Goal: Task Accomplishment & Management: Manage account settings

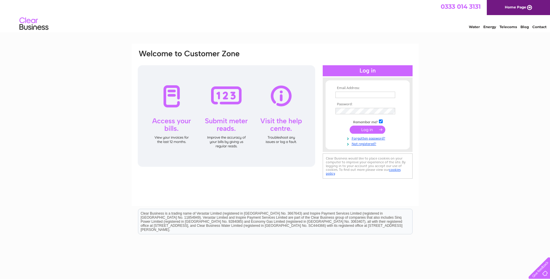
click at [368, 94] on input "text" at bounding box center [365, 95] width 60 height 6
type input "marion@klfreight.com"
click at [350, 126] on input "submit" at bounding box center [368, 130] width 36 height 8
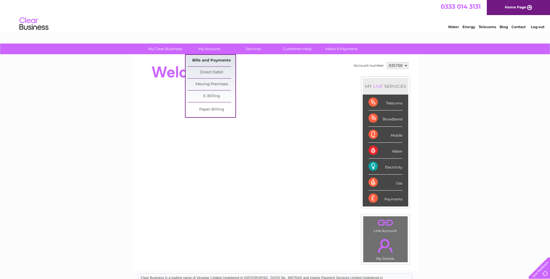
click at [202, 57] on link "Bills and Payments" at bounding box center [212, 61] width 48 height 12
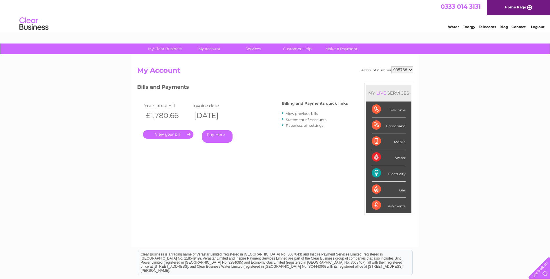
click at [161, 134] on link "." at bounding box center [168, 134] width 50 height 8
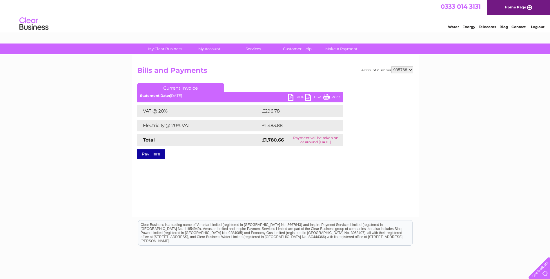
click at [295, 95] on link "PDF" at bounding box center [296, 98] width 17 height 8
click at [536, 25] on li "Log out" at bounding box center [537, 26] width 17 height 7
click at [536, 27] on link "Log out" at bounding box center [538, 27] width 14 height 4
